Goal: Task Accomplishment & Management: Manage account settings

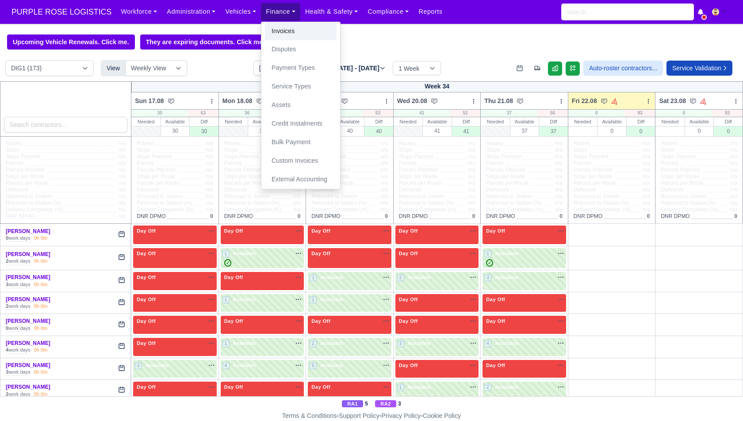
click at [292, 30] on link "Invoices" at bounding box center [301, 31] width 72 height 19
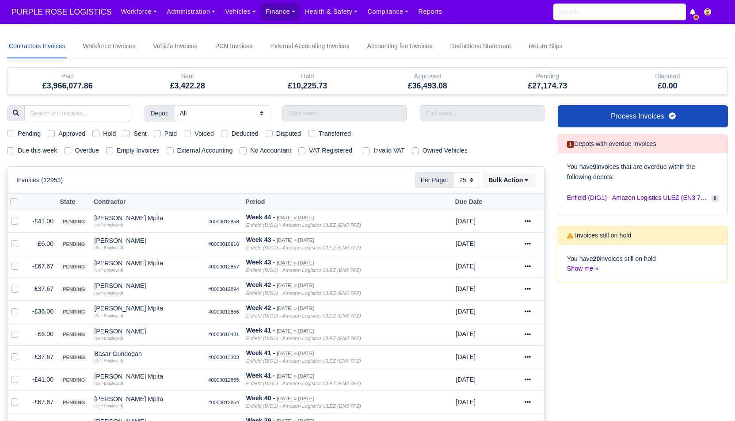
select select "25"
click at [42, 149] on label "Due this week" at bounding box center [37, 150] width 39 height 10
click at [14, 149] on input "Due this week" at bounding box center [10, 148] width 7 height 7
checkbox input "true"
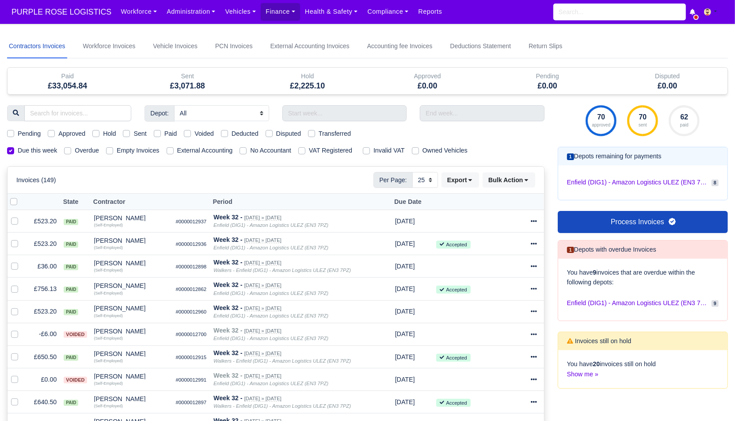
click at [136, 133] on label "Sent" at bounding box center [139, 134] width 13 height 10
click at [130, 133] on input "Sent" at bounding box center [126, 132] width 7 height 7
checkbox input "true"
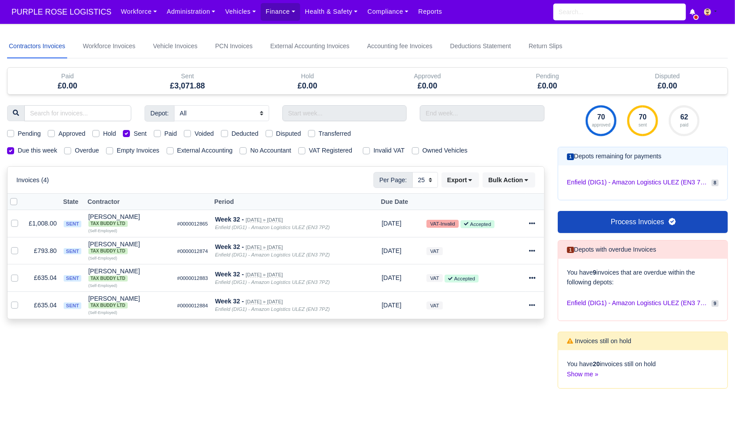
click at [21, 197] on label at bounding box center [21, 197] width 0 height 0
click at [13, 202] on input "checkbox" at bounding box center [13, 200] width 7 height 7
checkbox input "true"
click at [501, 181] on button "Bulk Action" at bounding box center [509, 179] width 53 height 15
click at [492, 263] on div "Pay" at bounding box center [496, 264] width 79 height 14
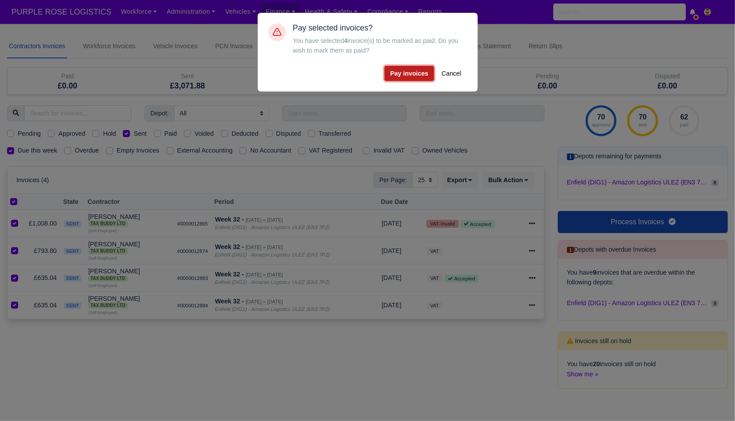
click at [415, 77] on button "Pay invoices" at bounding box center [410, 73] width 50 height 15
